Goal: Task Accomplishment & Management: Use online tool/utility

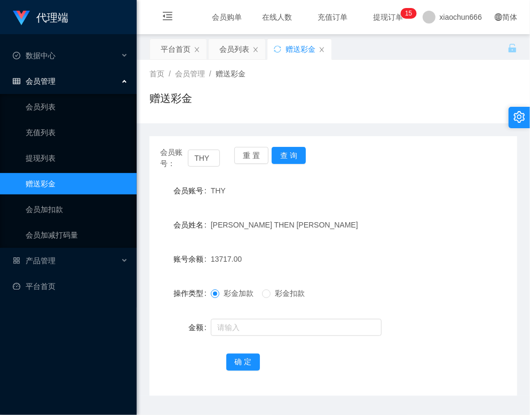
scroll to position [30, 0]
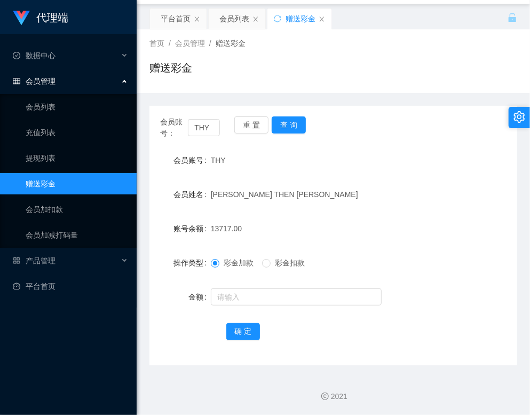
click at [374, 82] on div "赠送彩金" at bounding box center [333, 72] width 368 height 25
click at [339, 97] on div "会员账号： THY 重 置 查 询 会员账号 THY 会员姓名 [PERSON_NAME] THEN [PERSON_NAME] 账号余额 13717.00 …" at bounding box center [333, 229] width 368 height 272
click at [171, 24] on div "平台首页" at bounding box center [176, 19] width 30 height 20
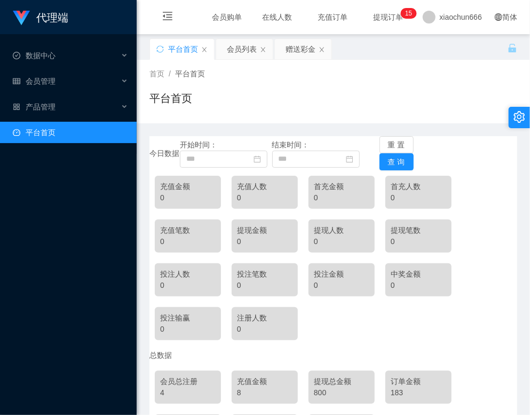
click at [246, 190] on div "充值人数" at bounding box center [264, 186] width 55 height 11
drag, startPoint x: 246, startPoint y: 190, endPoint x: 232, endPoint y: 189, distance: 15.0
click at [232, 189] on div "充值人数 0" at bounding box center [265, 192] width 66 height 33
click at [456, 188] on div "充值金额 0 充值人数 0 首充金额 0 首充人数 0 充值笔数 0 提现金额 0 提现人数 0 提现笔数 0 投注人数 0 投注笔数 0 投注金额 0 中奖…" at bounding box center [333, 257] width 368 height 175
click at [439, 156] on div "今日数据 开始时间： 结束时间： 重 置 查 询" at bounding box center [333, 153] width 368 height 34
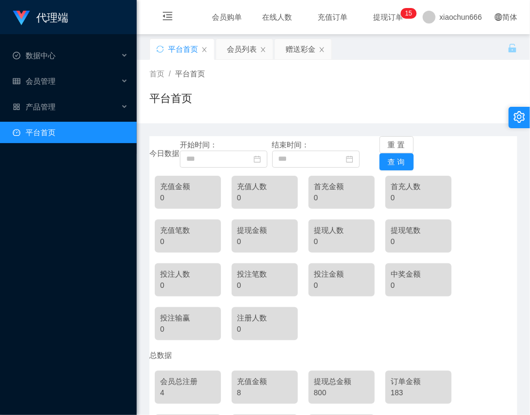
click at [463, 79] on div "首页 / 平台首页 / 平台首页" at bounding box center [333, 91] width 368 height 46
click at [411, 18] on div "会员购单 在线人数 充值订单 提现订单 0 1 2 3 4 5 6 7 8 9 0 1 2 3 4 5 6 7 8 9 0 1 2 3 4 5 6 7 8 9…" at bounding box center [333, 17] width 393 height 35
click at [450, 3] on div "会员购单 在线人数 充值订单 提现订单 0 1 2 3 4 5 6 7 8 9 0 1 2 3 4 5 6 7 8 9 0 1 2 3 4 5 6 7 8 9…" at bounding box center [333, 17] width 393 height 35
click at [453, 10] on div "会员购单 在线人数 充值订单 提现订单 0 1 2 3 4 5 6 7 8 9 0 1 2 3 4 5 6 7 8 9 0 1 2 3 4 5 6 7 8 9…" at bounding box center [333, 17] width 393 height 35
click at [520, 116] on icon "图标: setting" at bounding box center [519, 117] width 11 height 12
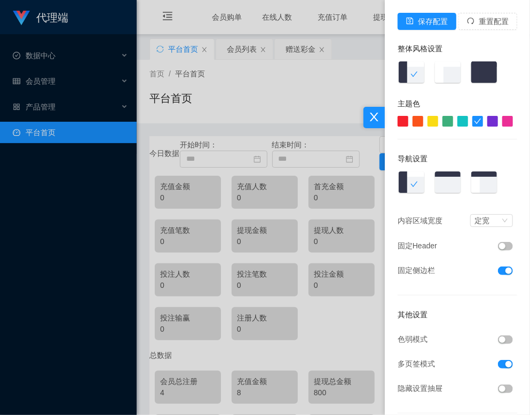
click at [275, 3] on div at bounding box center [265, 207] width 530 height 415
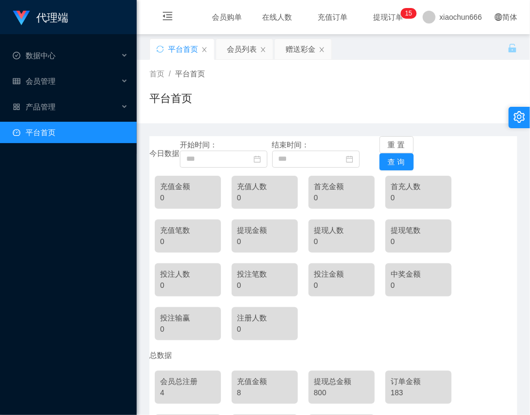
click at [436, 55] on div "平台首页 会员列表 赠送彩金" at bounding box center [328, 56] width 358 height 37
click at [379, 138] on button "重 置" at bounding box center [396, 144] width 34 height 17
click at [517, 116] on icon "图标: setting" at bounding box center [519, 117] width 11 height 12
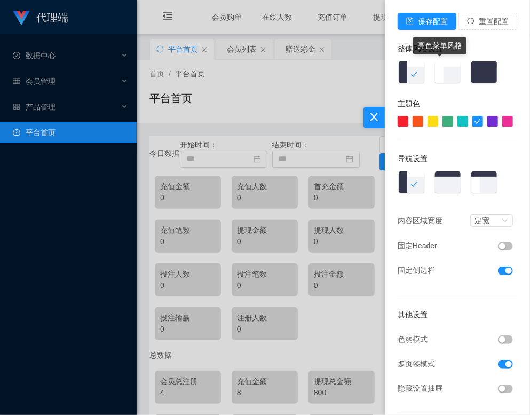
click at [434, 77] on img at bounding box center [448, 73] width 28 height 24
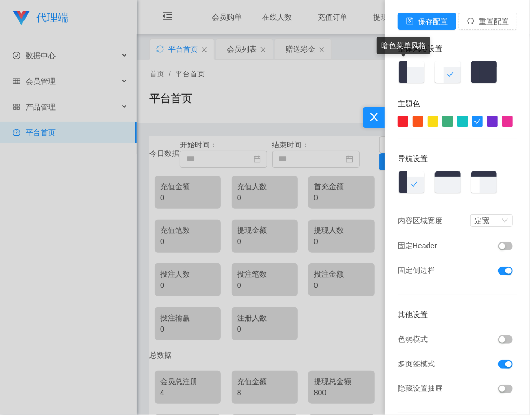
click at [408, 77] on img at bounding box center [411, 73] width 28 height 24
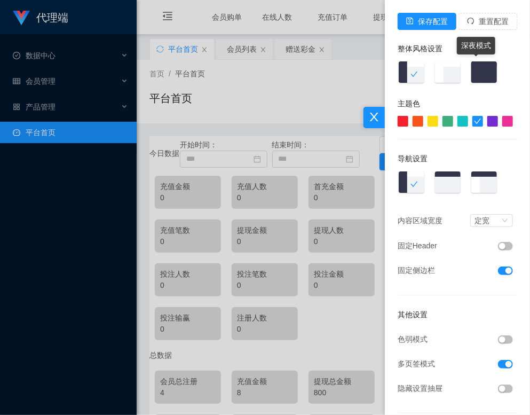
click at [484, 73] on img at bounding box center [484, 73] width 28 height 24
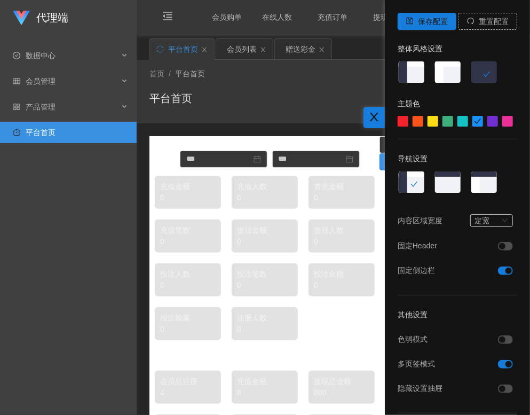
click at [402, 73] on img at bounding box center [411, 73] width 28 height 24
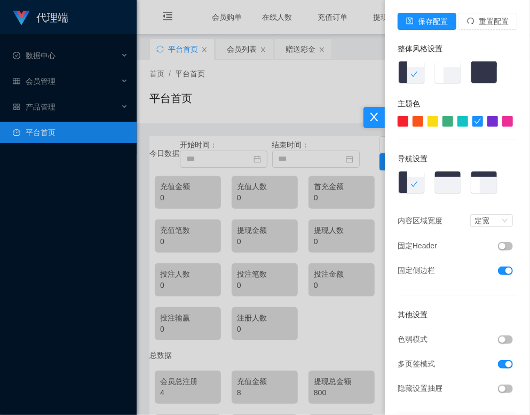
click at [317, 82] on div at bounding box center [265, 207] width 530 height 415
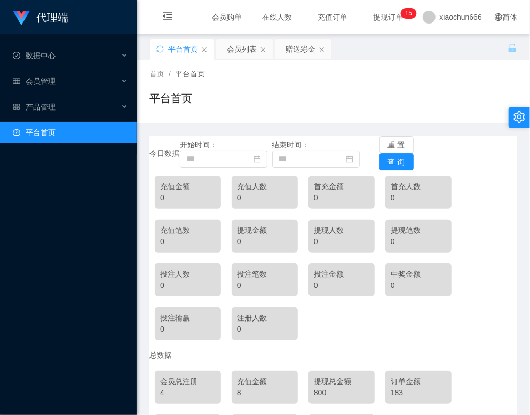
drag, startPoint x: 451, startPoint y: 73, endPoint x: 450, endPoint y: 50, distance: 22.9
click at [450, 73] on div "首页 / 平台首页 /" at bounding box center [333, 73] width 368 height 11
click at [431, 93] on div "平台首页" at bounding box center [333, 102] width 368 height 25
